Goal: Information Seeking & Learning: Learn about a topic

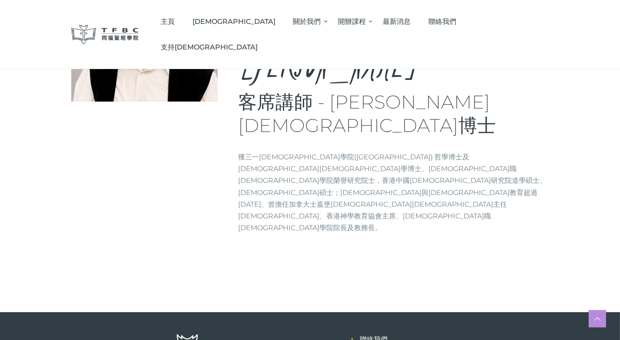
scroll to position [137, 0]
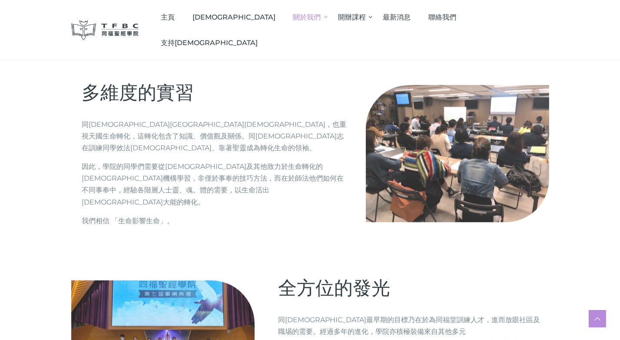
scroll to position [1024, 0]
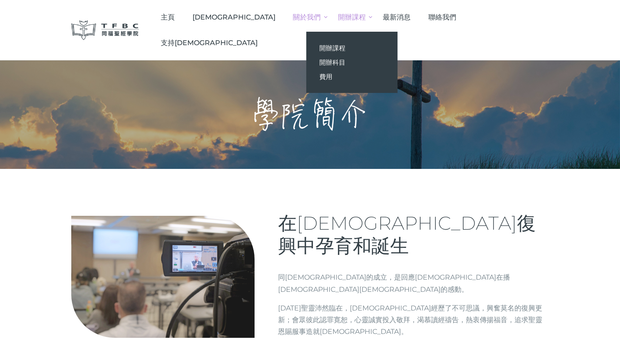
click at [366, 17] on span "開辦課程" at bounding box center [352, 17] width 28 height 8
click at [346, 46] on span "開辦課程" at bounding box center [332, 48] width 26 height 8
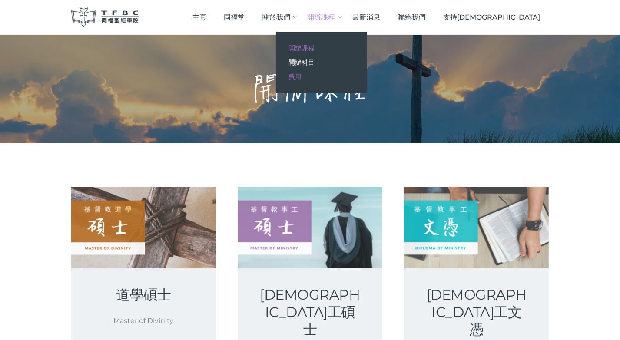
click at [302, 73] on span "費用" at bounding box center [295, 77] width 13 height 8
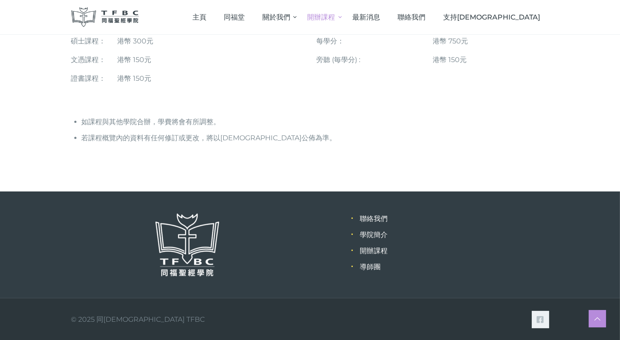
scroll to position [158, 0]
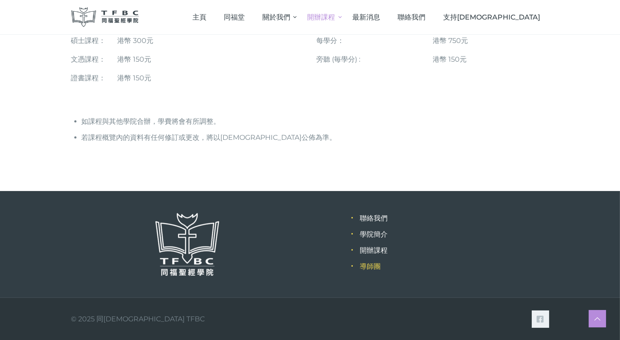
click at [380, 266] on link "導師團" at bounding box center [370, 267] width 21 height 8
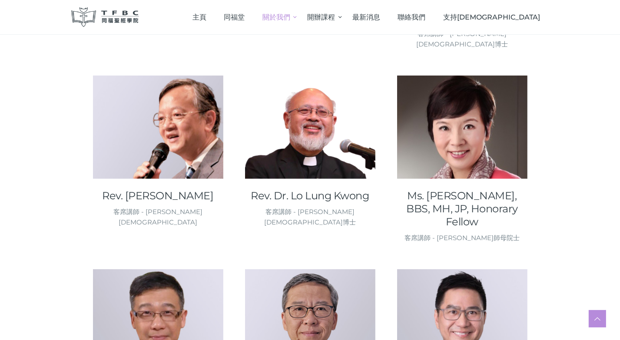
scroll to position [869, 0]
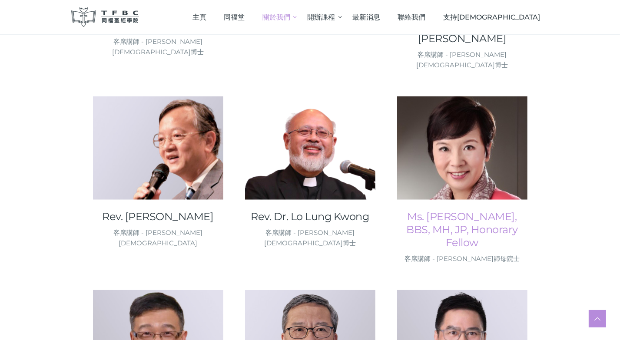
click at [491, 226] on link "Ms. Loo Shirley Marie Therese, BBS, MH, JP, Honorary Fellow" at bounding box center [462, 229] width 130 height 39
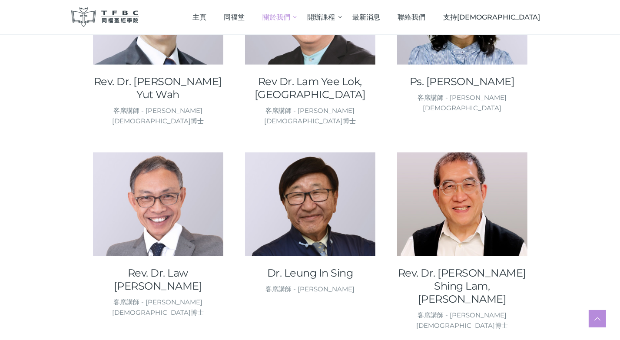
scroll to position [696, 0]
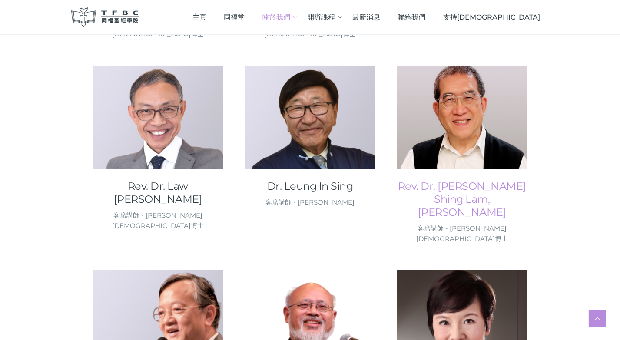
click at [494, 193] on link "Rev. Dr. [PERSON_NAME] Shing Lam, [PERSON_NAME]" at bounding box center [462, 199] width 130 height 39
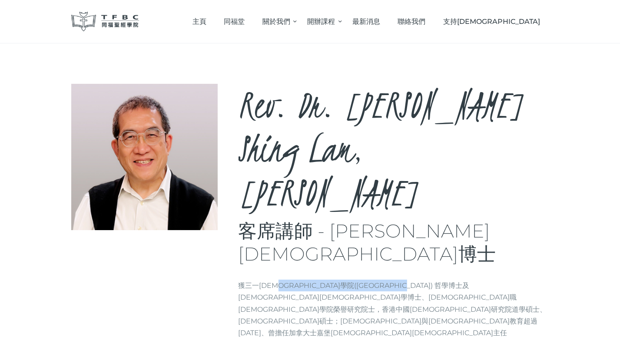
drag, startPoint x: 272, startPoint y: 201, endPoint x: 368, endPoint y: 205, distance: 95.7
click at [368, 280] on p "獲三一[DEMOGRAPHIC_DATA]學院([GEOGRAPHIC_DATA]) 哲學博士及[DEMOGRAPHIC_DATA][DEMOGRAPHIC_…" at bounding box center [394, 321] width 311 height 83
drag, startPoint x: 368, startPoint y: 205, endPoint x: 336, endPoint y: 198, distance: 32.1
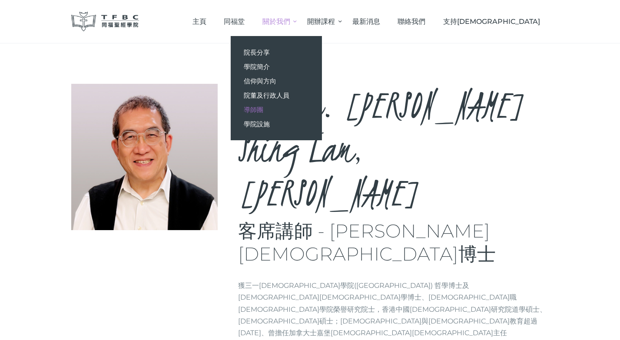
click at [263, 110] on span "導師團" at bounding box center [254, 110] width 20 height 8
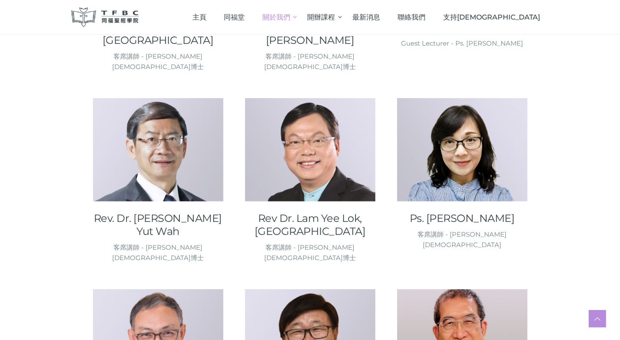
scroll to position [478, 0]
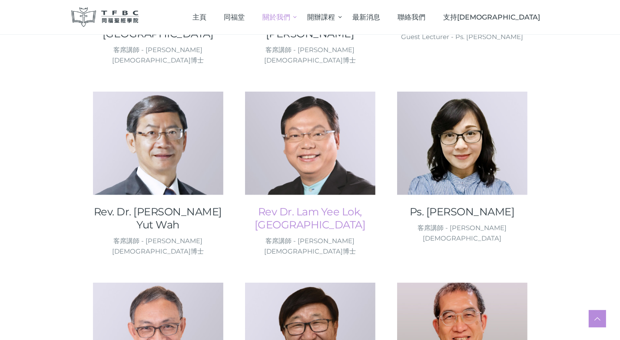
click at [313, 224] on link "Rev Dr. Lam Yee Lok, [GEOGRAPHIC_DATA]" at bounding box center [310, 219] width 130 height 26
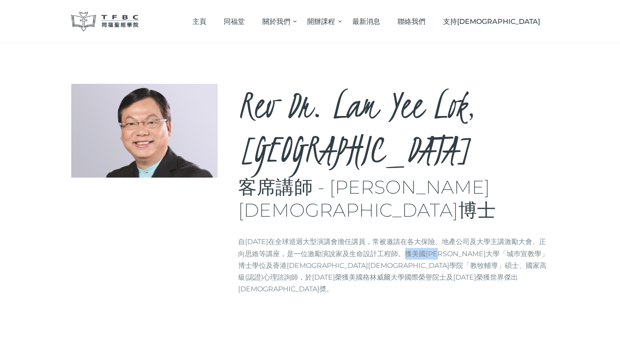
drag, startPoint x: 353, startPoint y: 211, endPoint x: 392, endPoint y: 215, distance: 38.8
click at [392, 236] on p "自[DATE]在全球巡迴大型演講會擔任講員，常被邀請在各大保險、地產公司及大學主講激勵大會、正向思維等講座，是一位激勵演說家及生命設計工程師。獲美國[PERS…" at bounding box center [394, 265] width 311 height 59
drag, startPoint x: 392, startPoint y: 215, endPoint x: 385, endPoint y: 213, distance: 7.1
